Goal: Information Seeking & Learning: Learn about a topic

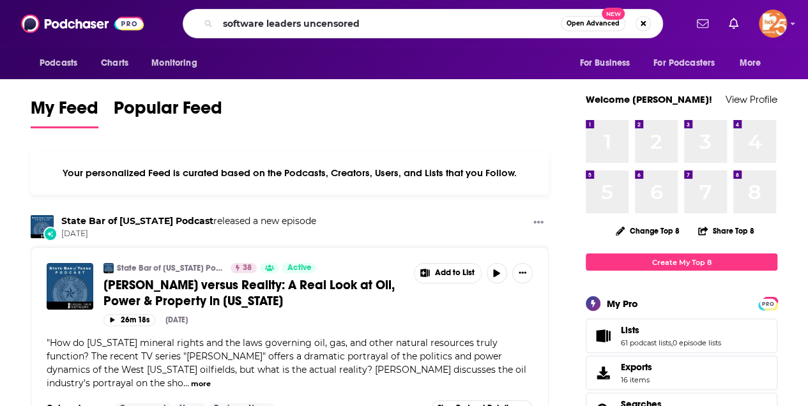
type input "software leaders uncensored"
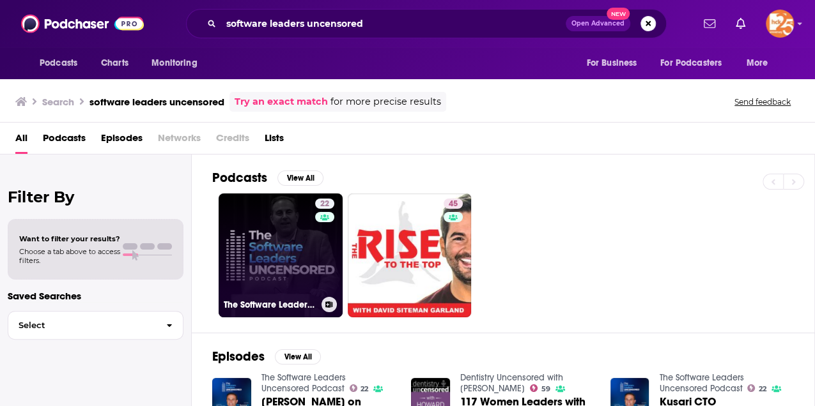
click at [255, 250] on link "22 The Software Leaders Uncensored Podcast" at bounding box center [281, 256] width 124 height 124
